Goal: Browse casually: Explore the website without a specific task or goal

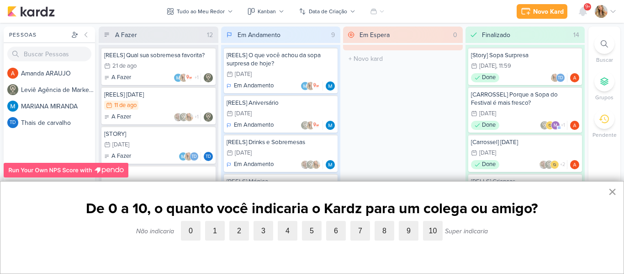
click at [616, 189] on button "×" at bounding box center [612, 191] width 9 height 15
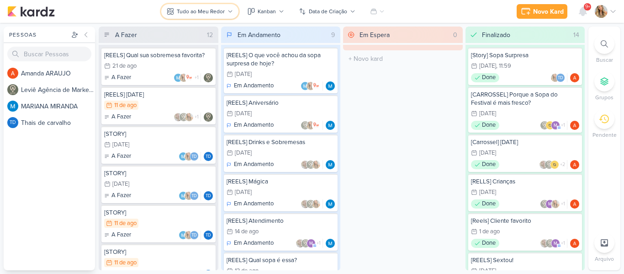
click at [214, 12] on div "Tudo ao Meu Redor" at bounding box center [201, 11] width 48 height 8
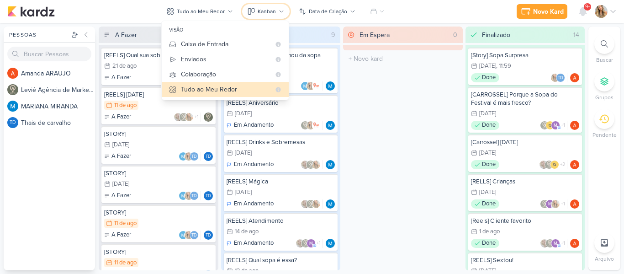
click at [253, 11] on icon at bounding box center [251, 11] width 7 height 7
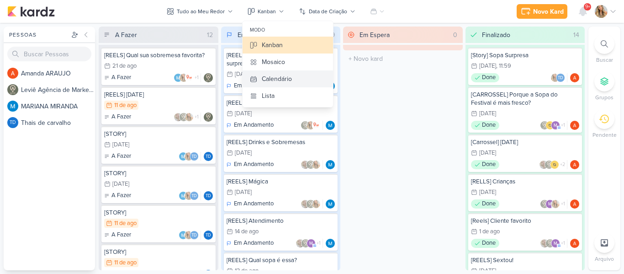
click at [266, 78] on div "Calendário" at bounding box center [277, 79] width 30 height 10
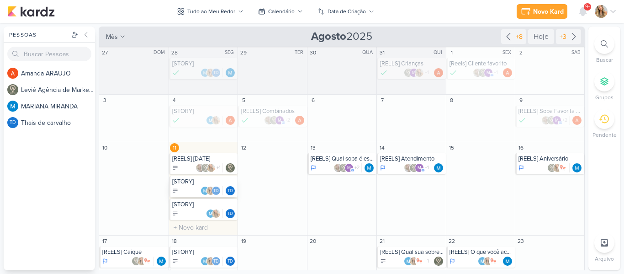
click at [209, 186] on div "[STORY] Td Td" at bounding box center [203, 186] width 69 height 21
click at [209, 186] on div at bounding box center [195, 155] width 329 height 165
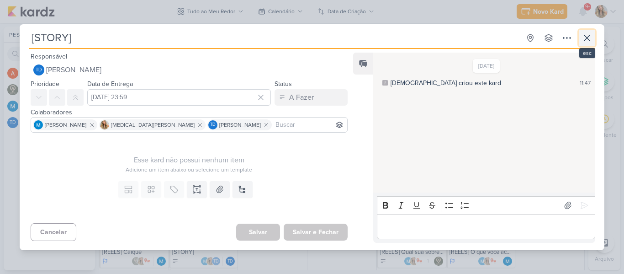
click at [587, 37] on icon at bounding box center [587, 37] width 5 height 5
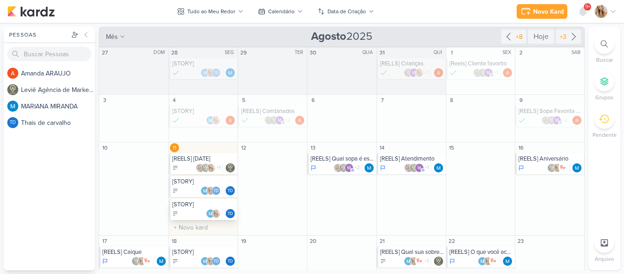
click at [194, 207] on div "[STORY]" at bounding box center [204, 204] width 64 height 7
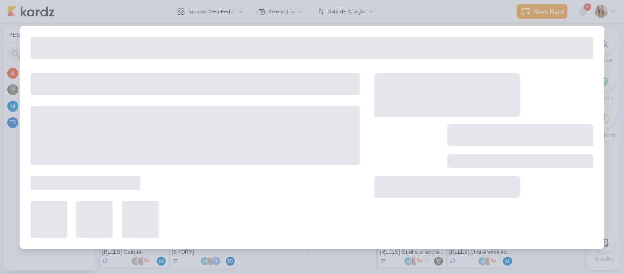
click at [194, 207] on div at bounding box center [195, 219] width 329 height 37
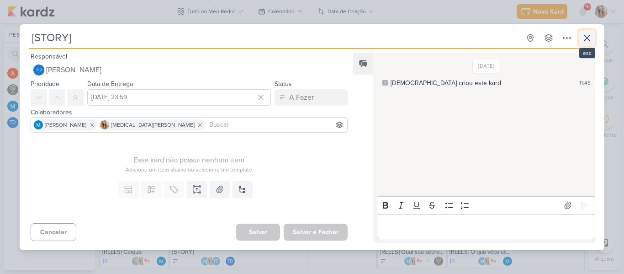
click at [588, 39] on icon at bounding box center [587, 37] width 5 height 5
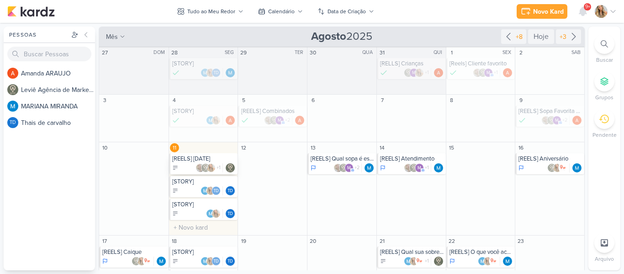
click at [191, 164] on div "+1" at bounding box center [204, 167] width 64 height 9
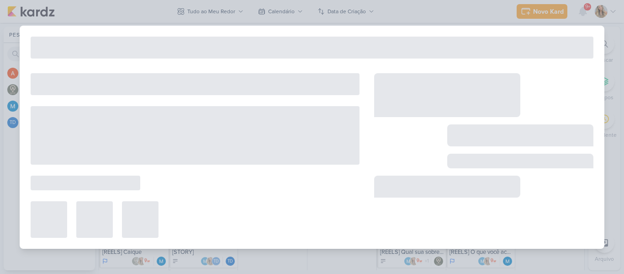
click at [191, 164] on div at bounding box center [195, 135] width 329 height 59
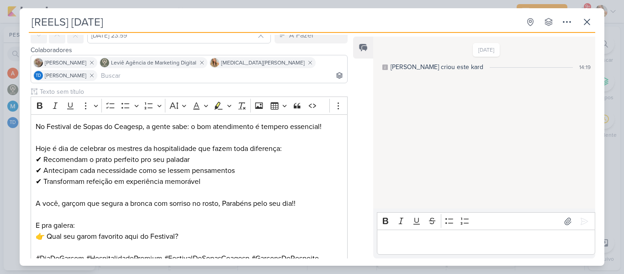
scroll to position [48, 0]
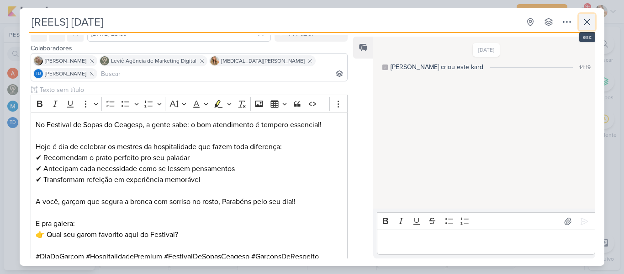
click at [586, 25] on icon at bounding box center [587, 21] width 11 height 11
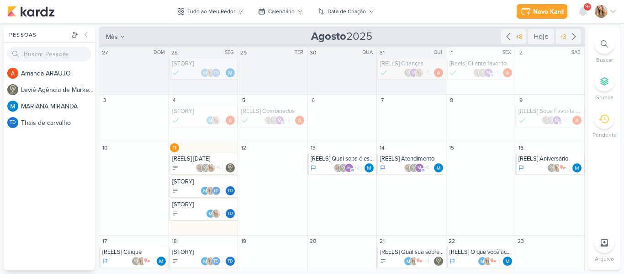
drag, startPoint x: 586, startPoint y: 98, endPoint x: 586, endPoint y: 105, distance: 7.3
click at [586, 105] on div "Pessoas [GEOGRAPHIC_DATA] A m a n d a A R A U J O L e v i ê A g ê n c i a d e M…" at bounding box center [312, 149] width 624 height 244
click at [329, 166] on div "m +2" at bounding box center [343, 167] width 64 height 9
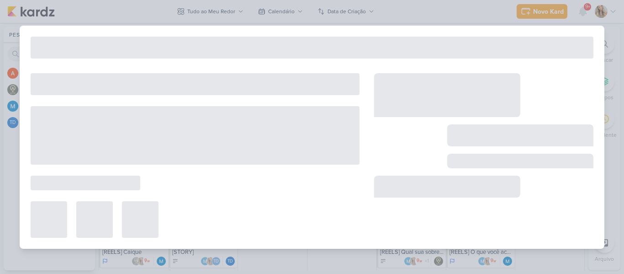
click at [329, 166] on div at bounding box center [195, 155] width 329 height 165
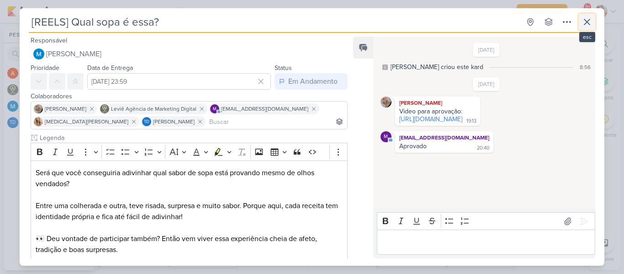
click at [588, 22] on icon at bounding box center [587, 21] width 5 height 5
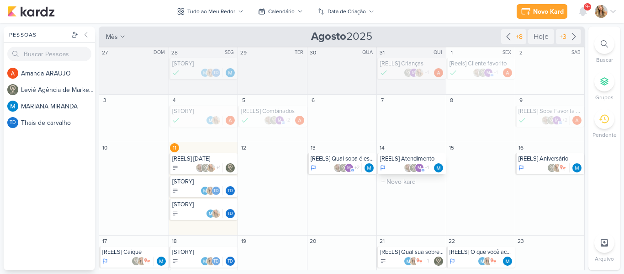
click at [394, 162] on div "[REELS] Atendimento m +1" at bounding box center [411, 163] width 69 height 21
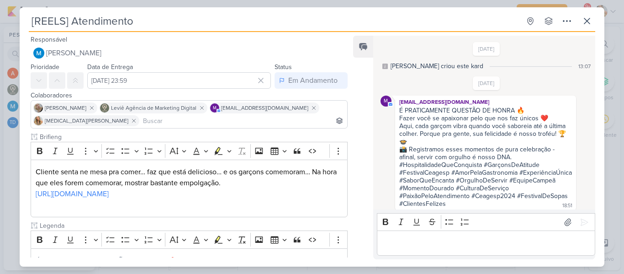
scroll to position [22, 0]
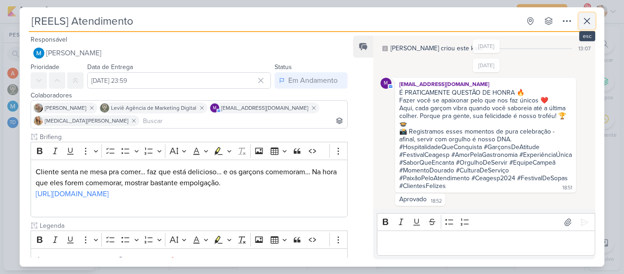
click at [589, 23] on icon at bounding box center [587, 21] width 11 height 11
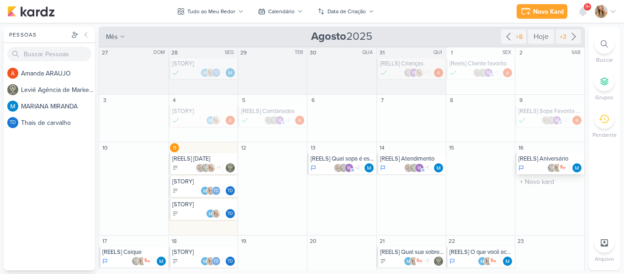
click at [533, 164] on div at bounding box center [551, 167] width 64 height 9
click at [0, 0] on div at bounding box center [0, 0] width 0 height 0
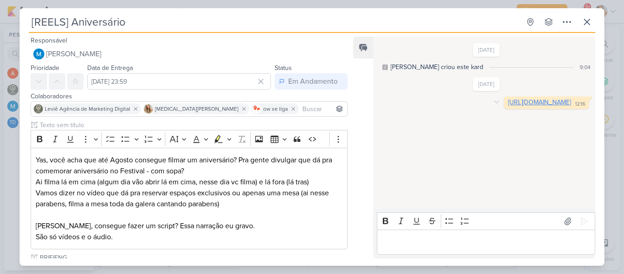
click at [508, 106] on link "[URL][DOMAIN_NAME]" at bounding box center [539, 102] width 63 height 8
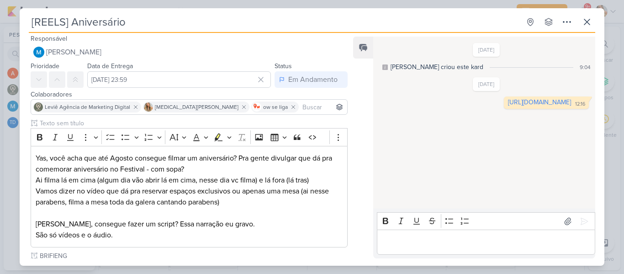
scroll to position [0, 0]
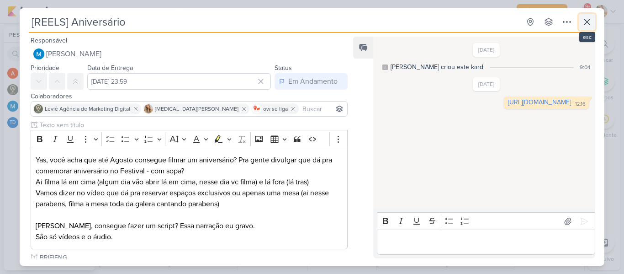
click at [583, 21] on icon at bounding box center [587, 21] width 11 height 11
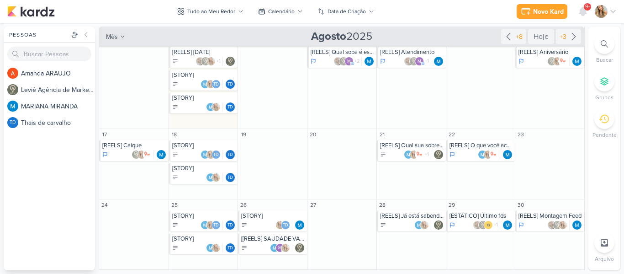
scroll to position [108, 0]
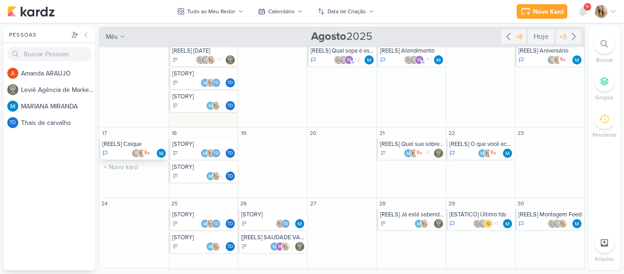
click at [128, 151] on div at bounding box center [134, 153] width 64 height 9
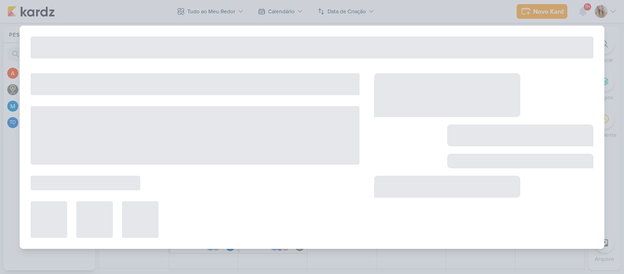
click at [128, 151] on div at bounding box center [195, 135] width 329 height 59
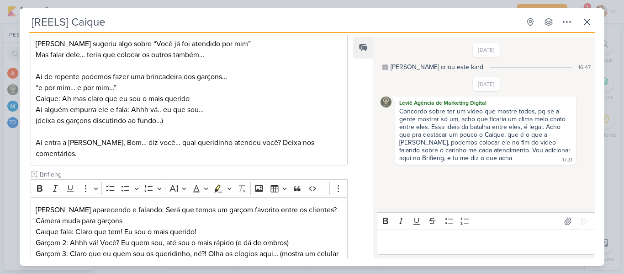
scroll to position [0, 0]
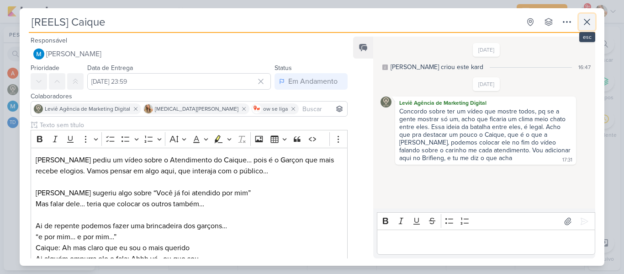
click at [583, 20] on icon at bounding box center [587, 21] width 11 height 11
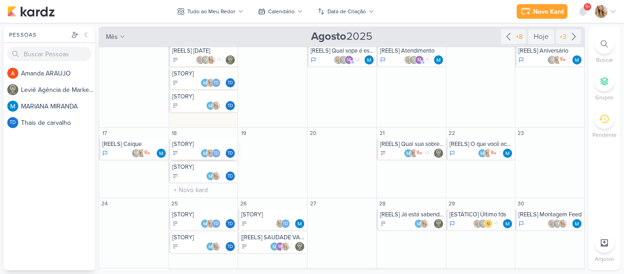
click at [199, 147] on div "[STORY]" at bounding box center [204, 143] width 64 height 7
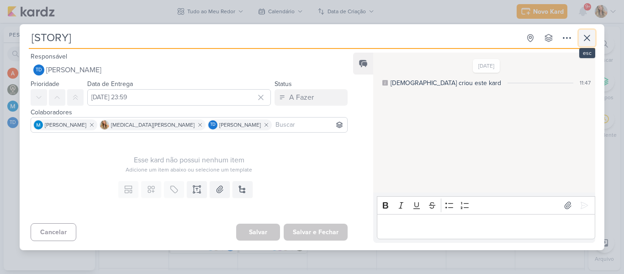
click at [585, 36] on icon at bounding box center [587, 37] width 11 height 11
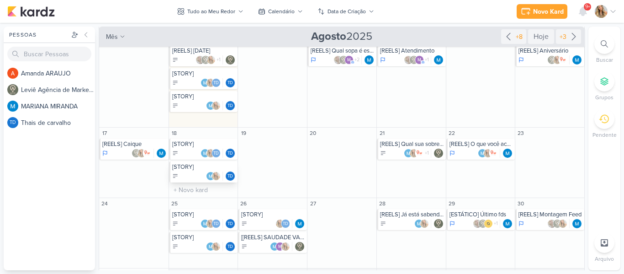
click at [201, 172] on div "Td" at bounding box center [204, 175] width 64 height 9
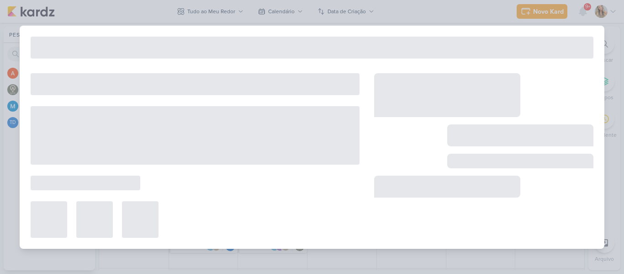
click at [201, 172] on div at bounding box center [195, 155] width 329 height 165
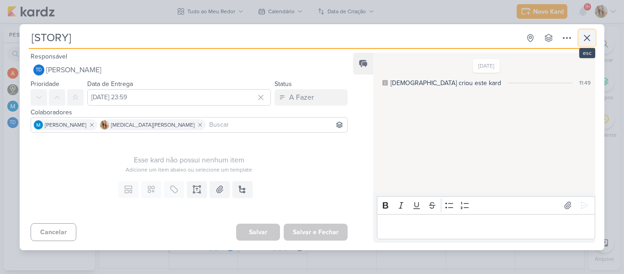
click at [587, 32] on icon at bounding box center [587, 37] width 11 height 11
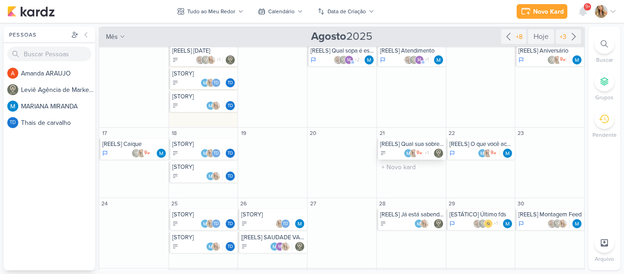
click at [389, 152] on div "+1" at bounding box center [412, 153] width 64 height 9
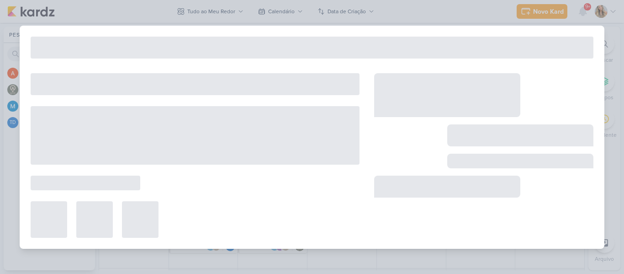
click at [389, 152] on div at bounding box center [483, 155] width 219 height 165
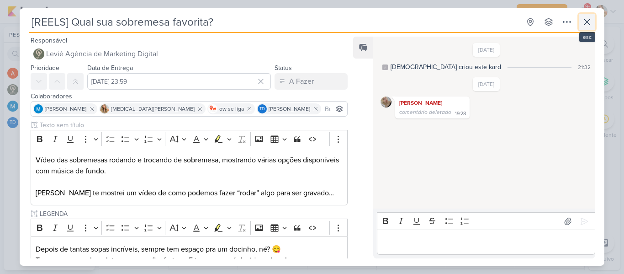
click at [591, 22] on icon at bounding box center [587, 21] width 11 height 11
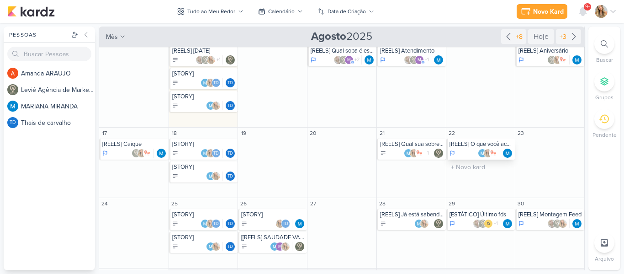
click at [467, 151] on div at bounding box center [482, 153] width 64 height 9
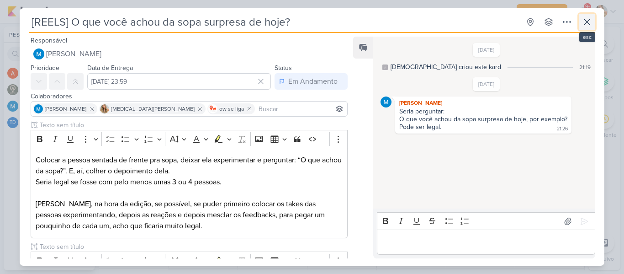
click at [586, 25] on icon at bounding box center [587, 21] width 11 height 11
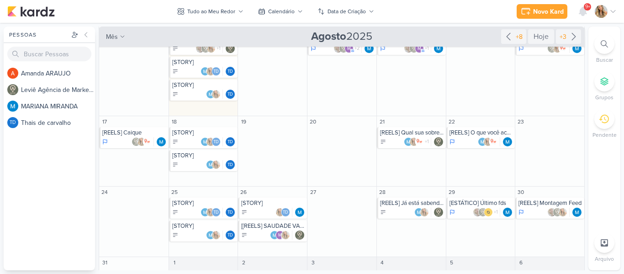
scroll to position [133, 0]
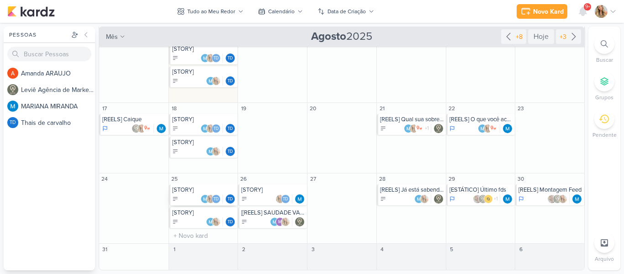
click at [205, 203] on div "[STORY] Td Td" at bounding box center [203, 194] width 69 height 21
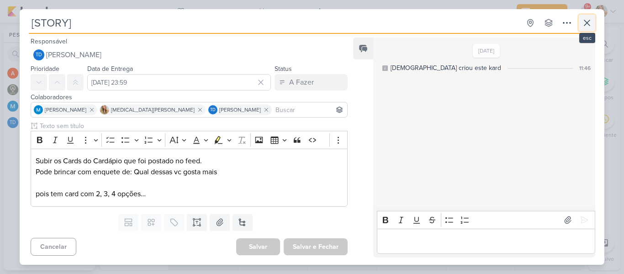
click at [582, 26] on icon at bounding box center [587, 22] width 11 height 11
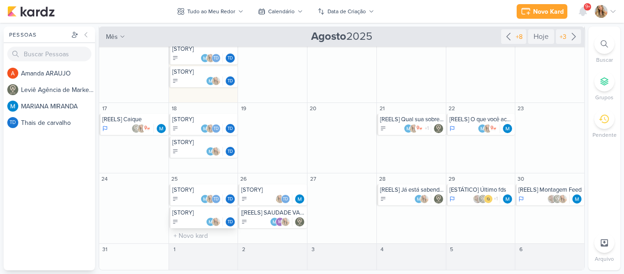
click at [196, 224] on div "Td" at bounding box center [204, 221] width 64 height 9
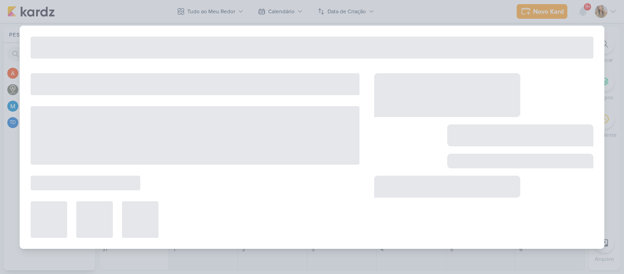
click at [196, 224] on div at bounding box center [195, 219] width 329 height 37
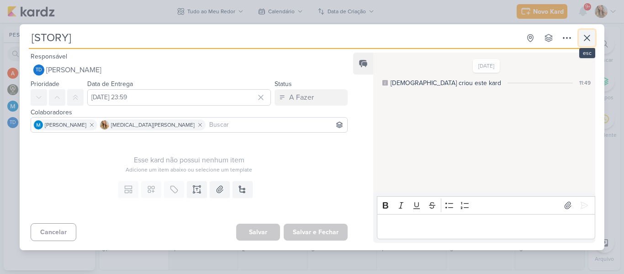
click at [589, 39] on icon at bounding box center [587, 37] width 11 height 11
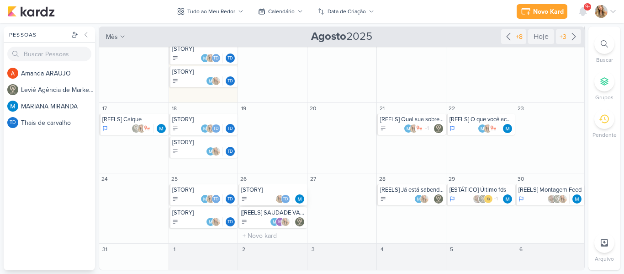
click at [268, 202] on div "Td" at bounding box center [273, 198] width 64 height 9
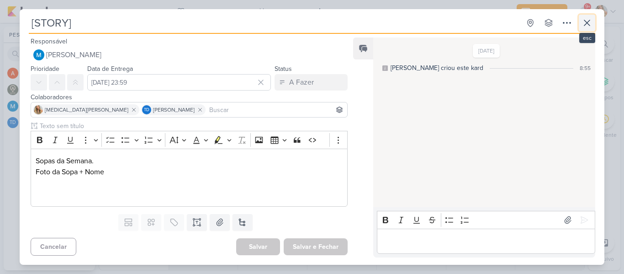
click at [588, 24] on icon at bounding box center [587, 22] width 5 height 5
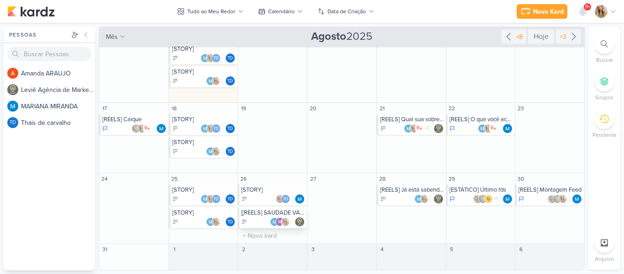
click at [259, 220] on div "m" at bounding box center [273, 221] width 64 height 9
click at [0, 0] on div at bounding box center [0, 0] width 0 height 0
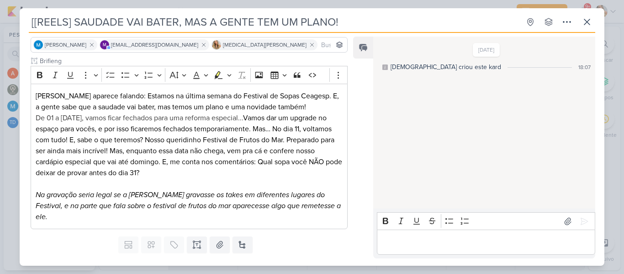
scroll to position [69, 0]
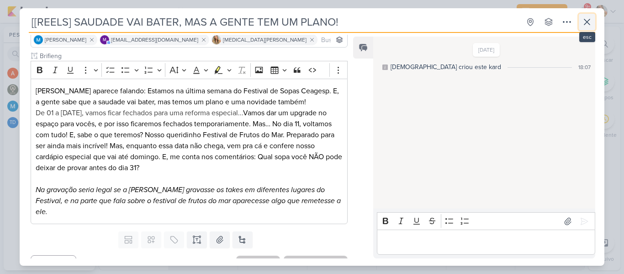
click at [587, 23] on icon at bounding box center [587, 21] width 11 height 11
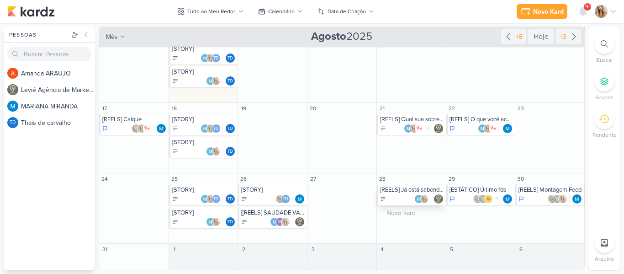
click at [409, 192] on div "[REELS] Já está sabendo da novidade?" at bounding box center [412, 189] width 64 height 7
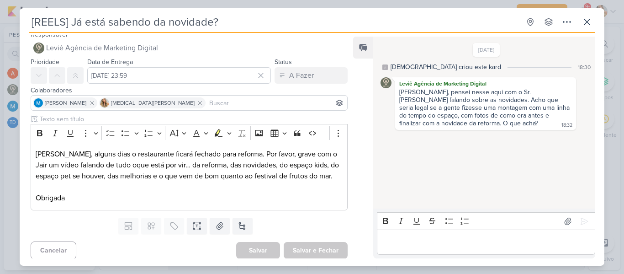
scroll to position [9, 0]
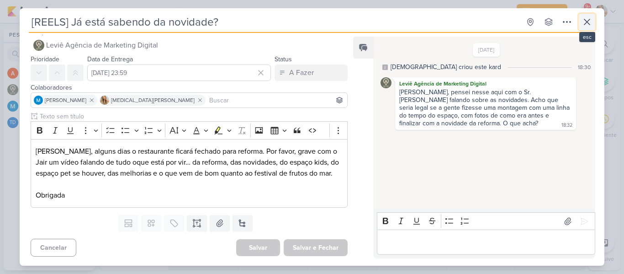
click at [583, 18] on icon at bounding box center [587, 21] width 11 height 11
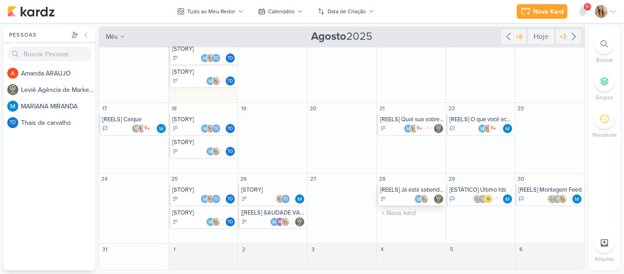
click at [418, 192] on div "[REELS] Já está sabendo da novidade?" at bounding box center [412, 189] width 64 height 7
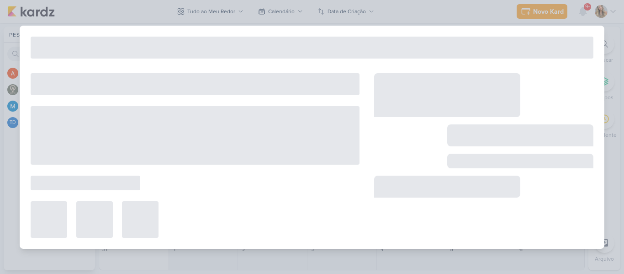
click at [418, 192] on div at bounding box center [447, 187] width 146 height 22
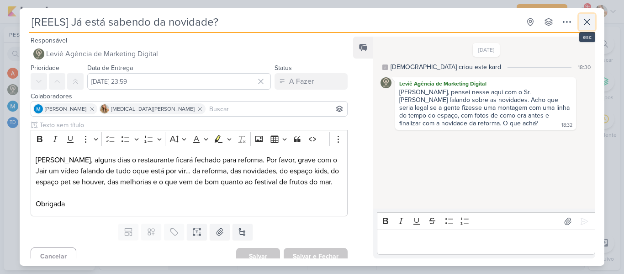
click at [588, 29] on button at bounding box center [587, 22] width 16 height 16
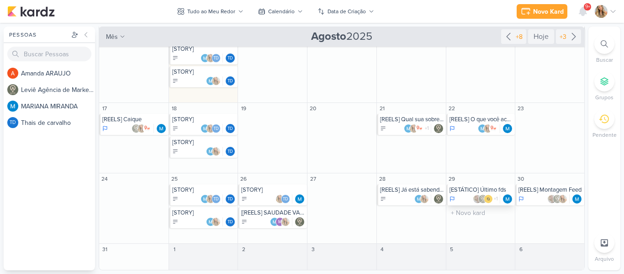
click at [471, 192] on div "[ESTÁTICO] Último fds" at bounding box center [482, 189] width 64 height 7
click at [0, 0] on div at bounding box center [0, 0] width 0 height 0
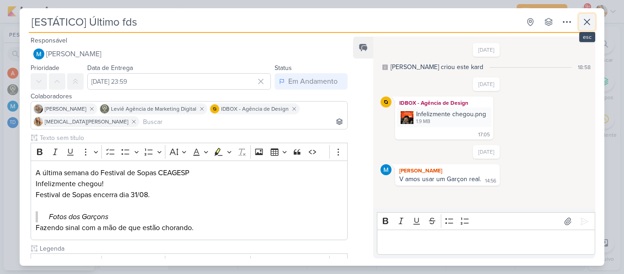
click at [584, 26] on icon at bounding box center [587, 21] width 11 height 11
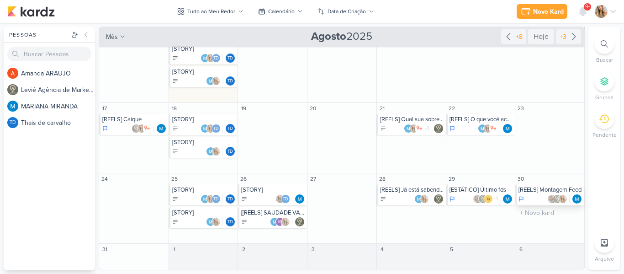
click at [532, 196] on div at bounding box center [551, 198] width 64 height 9
click at [532, 196] on div at bounding box center [483, 155] width 219 height 165
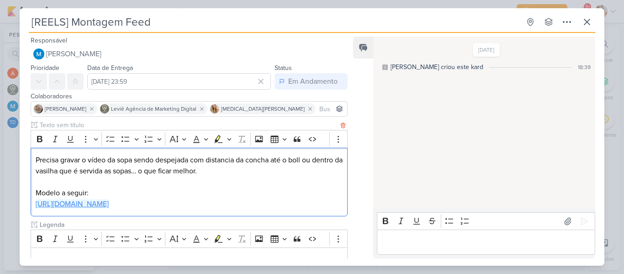
click at [109, 207] on link "[URL][DOMAIN_NAME]" at bounding box center [72, 203] width 73 height 9
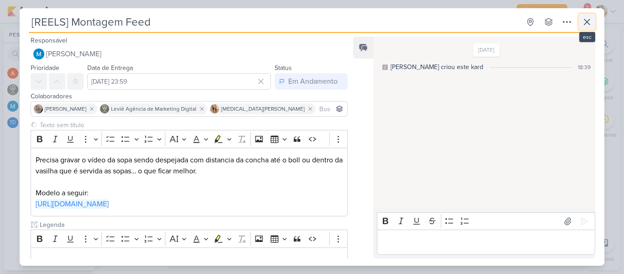
click at [583, 20] on icon at bounding box center [587, 21] width 11 height 11
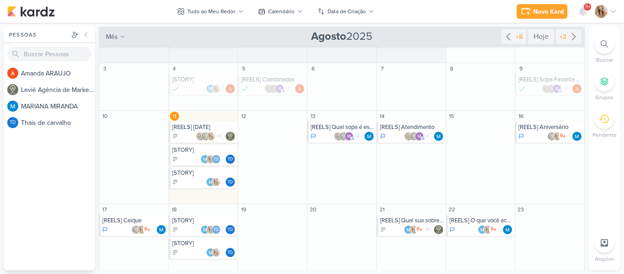
scroll to position [0, 0]
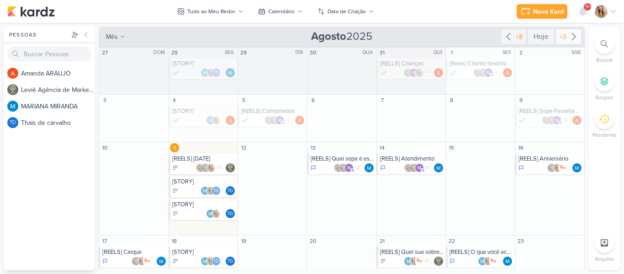
click at [569, 35] on icon at bounding box center [574, 36] width 11 height 11
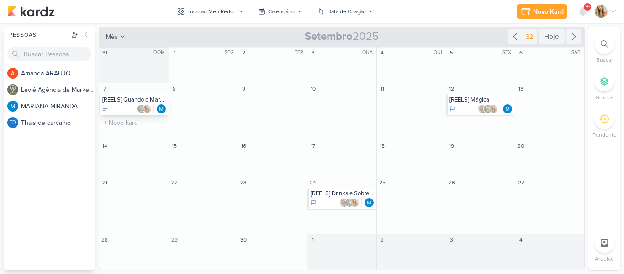
click at [130, 108] on div at bounding box center [134, 108] width 64 height 9
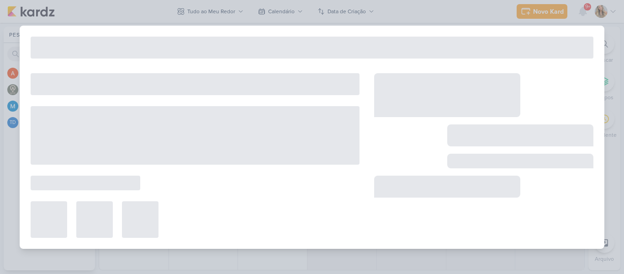
click at [130, 108] on div at bounding box center [195, 135] width 329 height 59
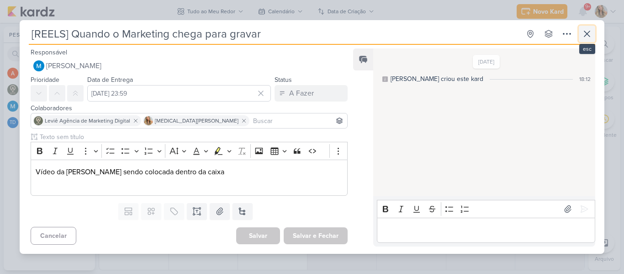
click at [588, 29] on icon at bounding box center [587, 33] width 11 height 11
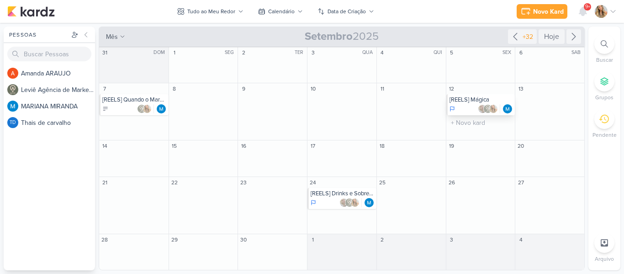
click at [479, 106] on img at bounding box center [482, 108] width 9 height 9
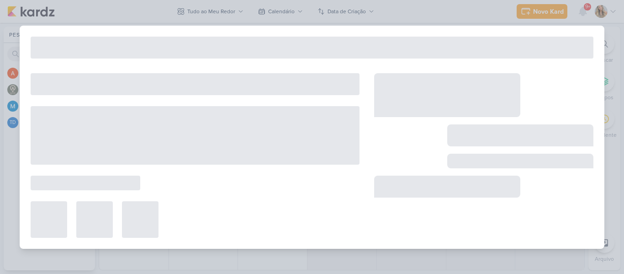
click at [479, 106] on div at bounding box center [447, 95] width 146 height 44
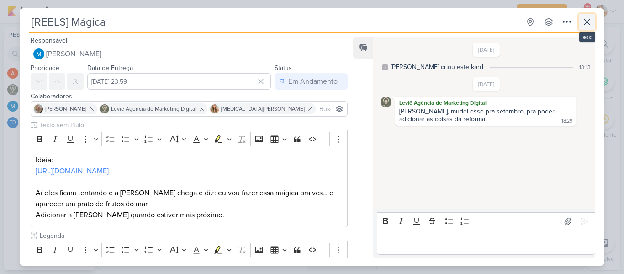
click at [589, 23] on icon at bounding box center [587, 21] width 5 height 5
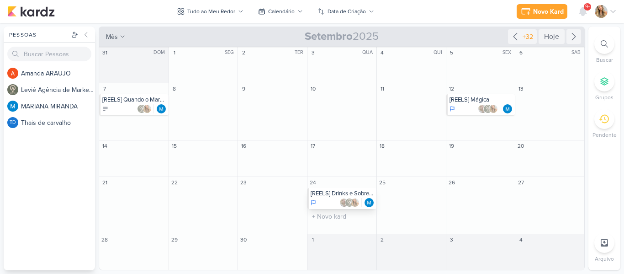
click at [331, 197] on div "[REELS] Drinks e Sobremesas" at bounding box center [343, 193] width 64 height 7
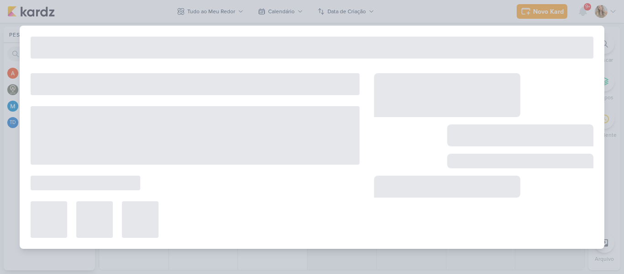
click at [331, 197] on div at bounding box center [195, 155] width 329 height 165
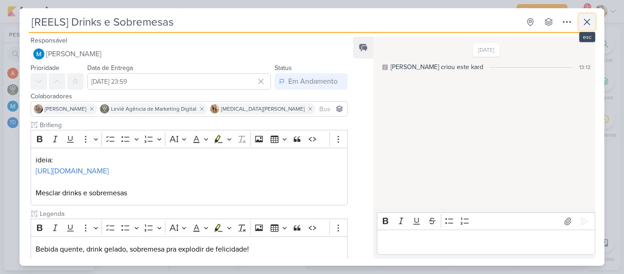
click at [591, 18] on icon at bounding box center [587, 21] width 11 height 11
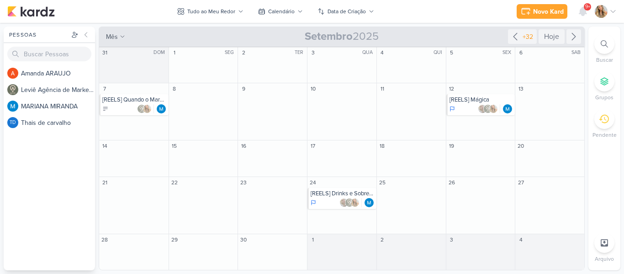
click at [441, 8] on div "Novo Kard Ctrl + k 9+ Centro de Notificações somente não lidas marcar todas com…" at bounding box center [312, 11] width 610 height 23
